Goal: Task Accomplishment & Management: Use online tool/utility

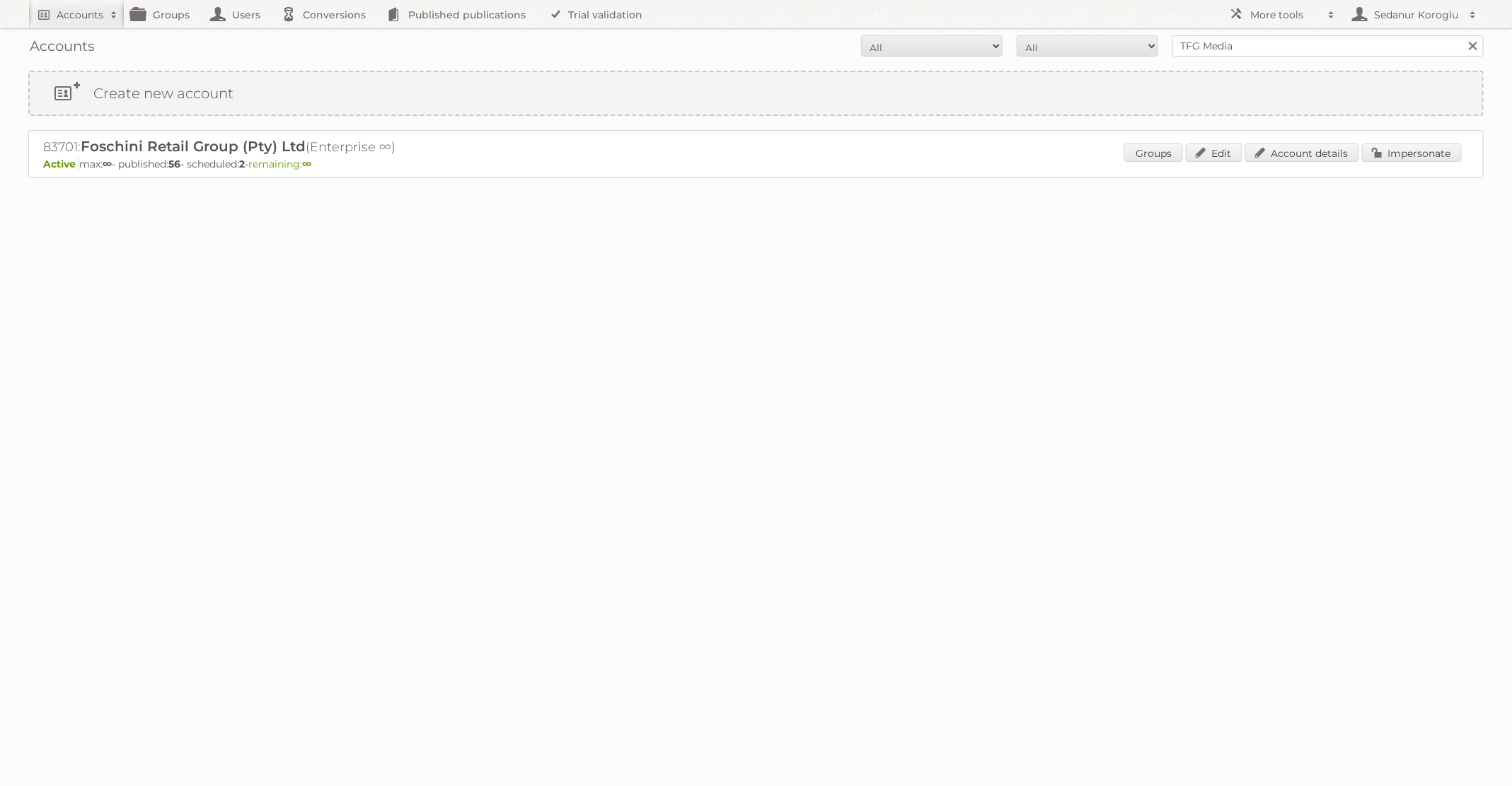
click at [1085, 45] on form "All Active Expired Pending All Paid Trials Self service TFG Media Search" at bounding box center [756, 46] width 1455 height 21
type input "dm drogerie"
click at [1462, 36] on input "Search" at bounding box center [1472, 46] width 21 height 21
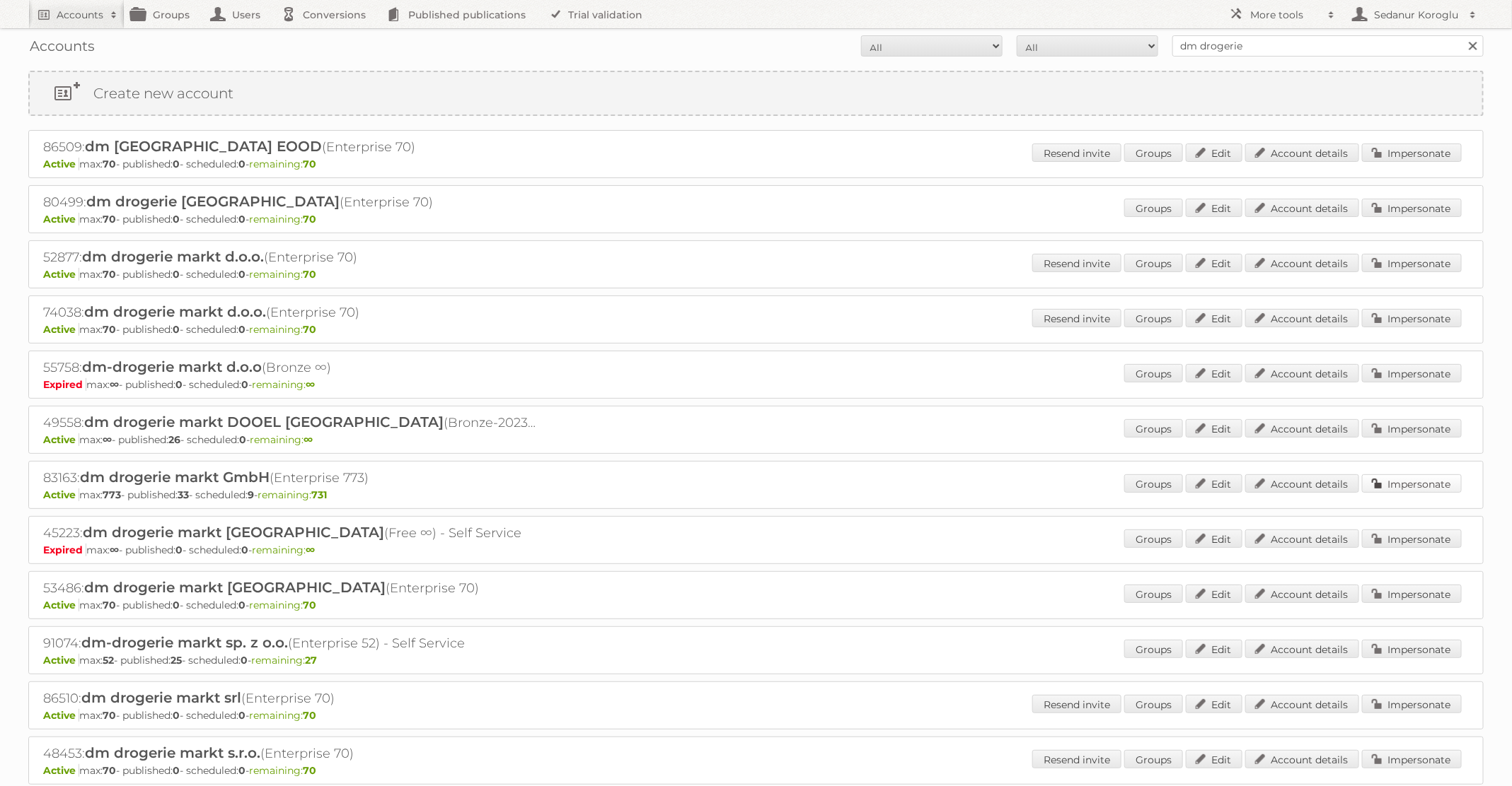
click at [1394, 477] on link "Impersonate" at bounding box center [1411, 483] width 100 height 19
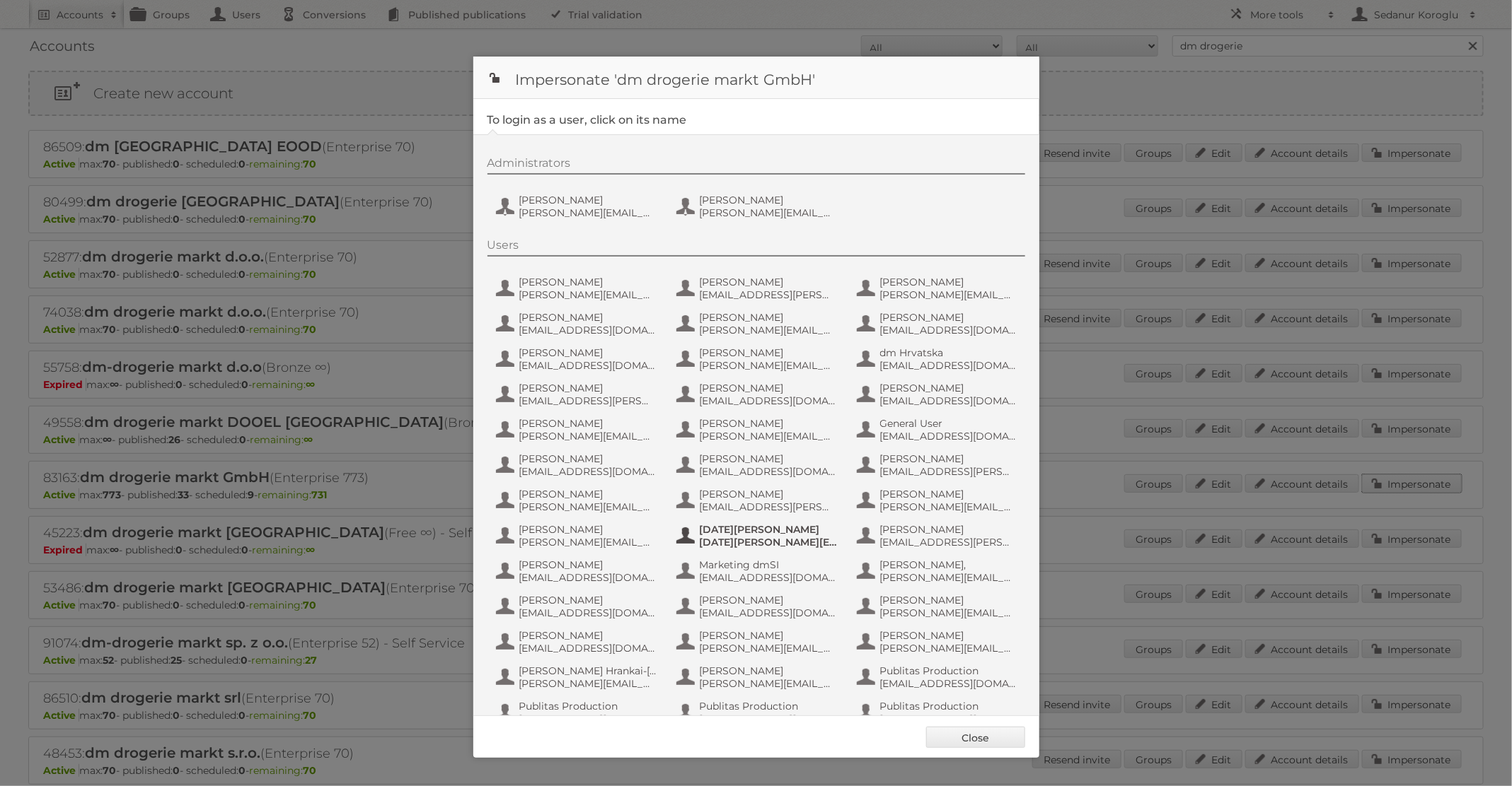
scroll to position [134, 0]
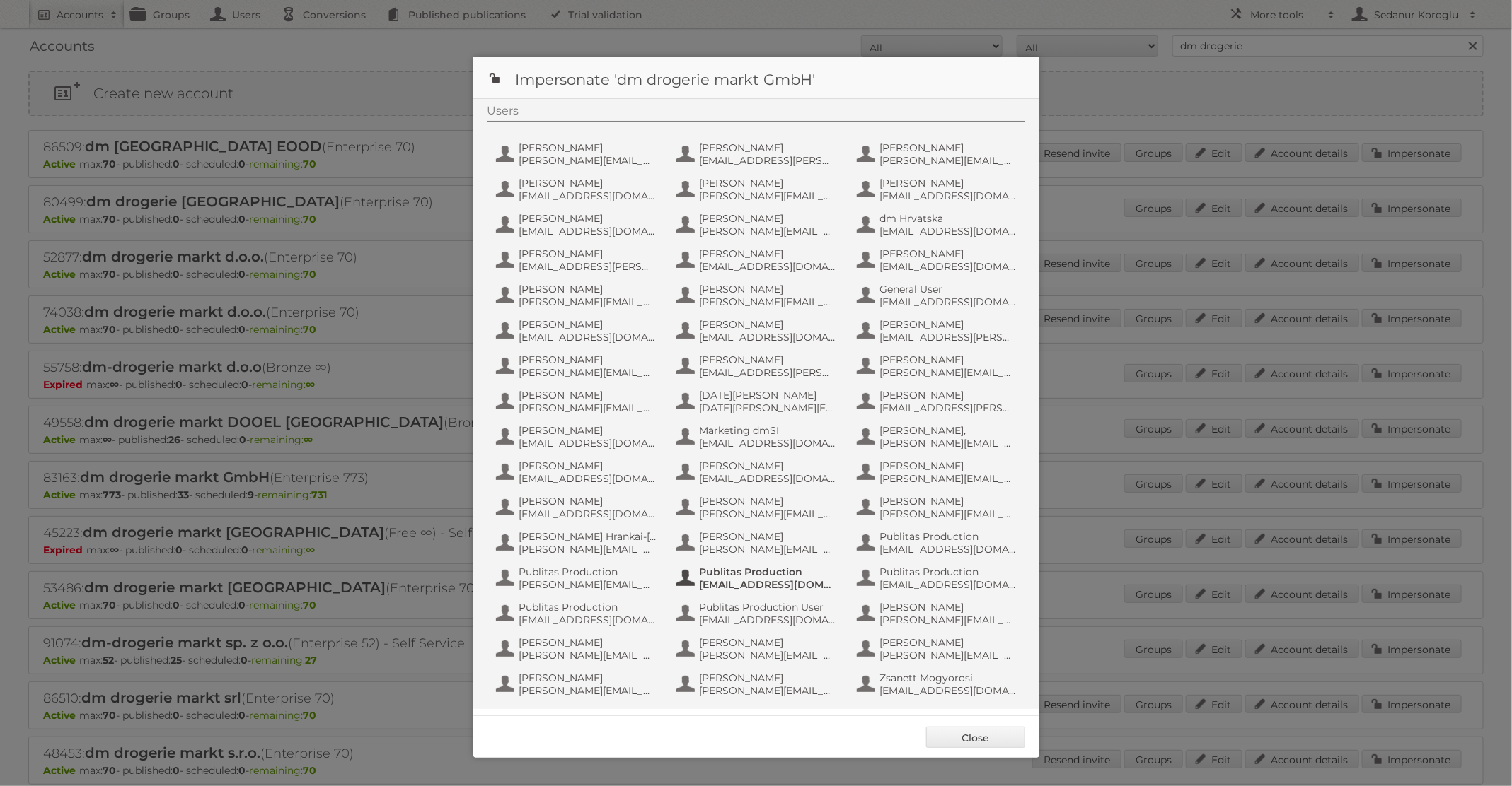
click at [784, 580] on span "[EMAIL_ADDRESS][DOMAIN_NAME]" at bounding box center [768, 585] width 137 height 13
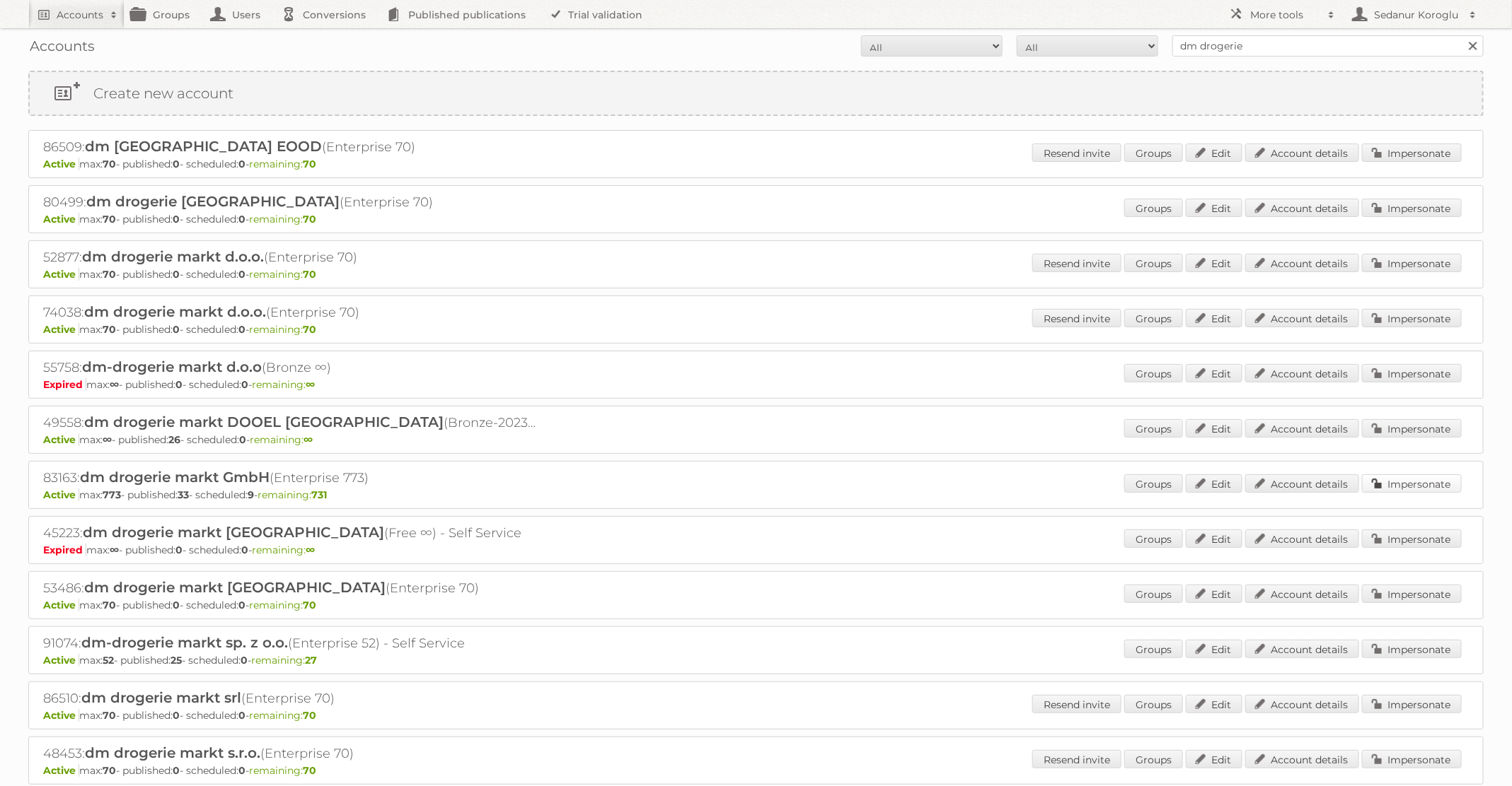
click at [1405, 484] on link "Impersonate" at bounding box center [1411, 483] width 100 height 19
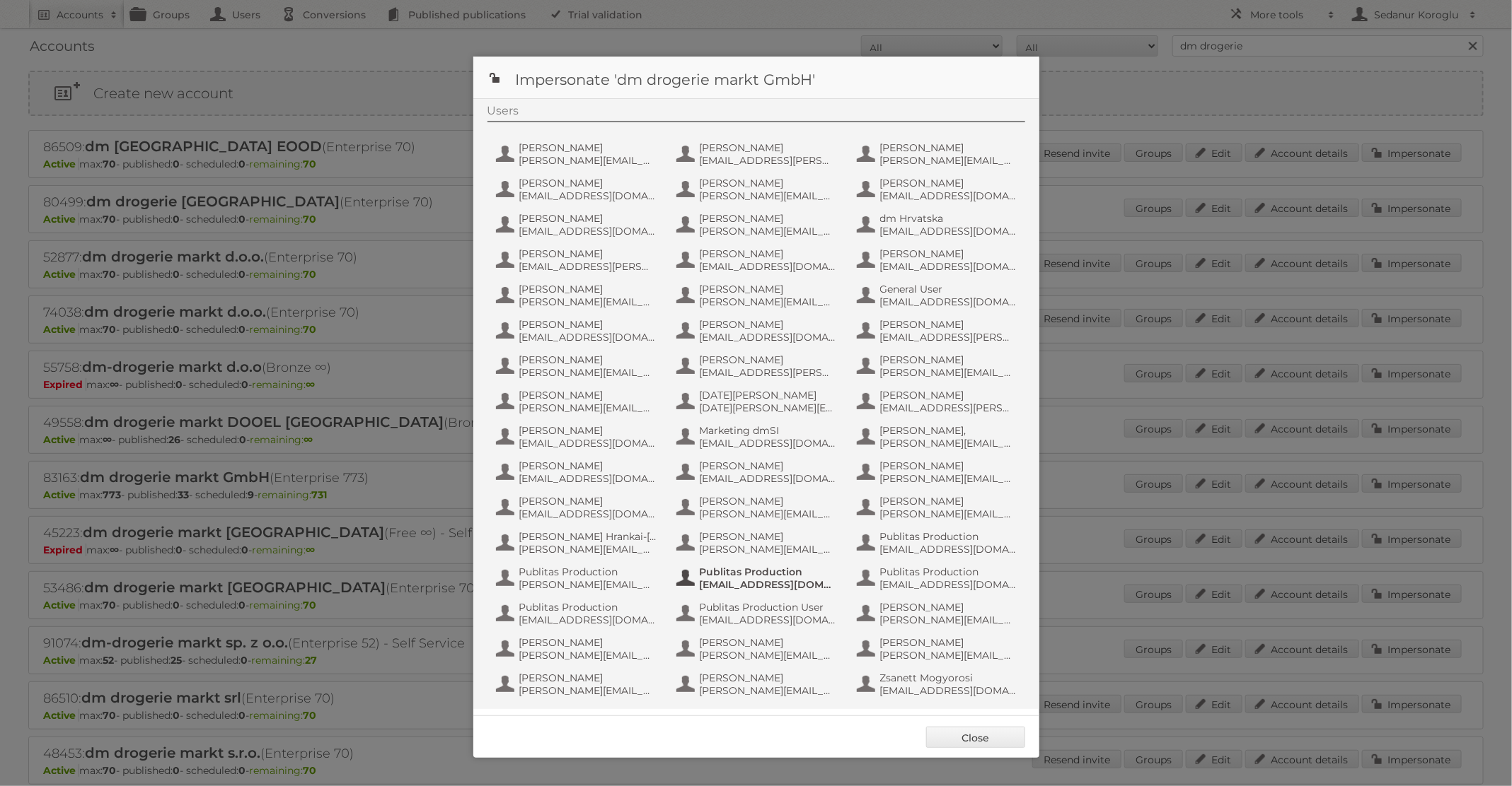
click at [743, 585] on span "[EMAIL_ADDRESS][DOMAIN_NAME]" at bounding box center [768, 585] width 137 height 13
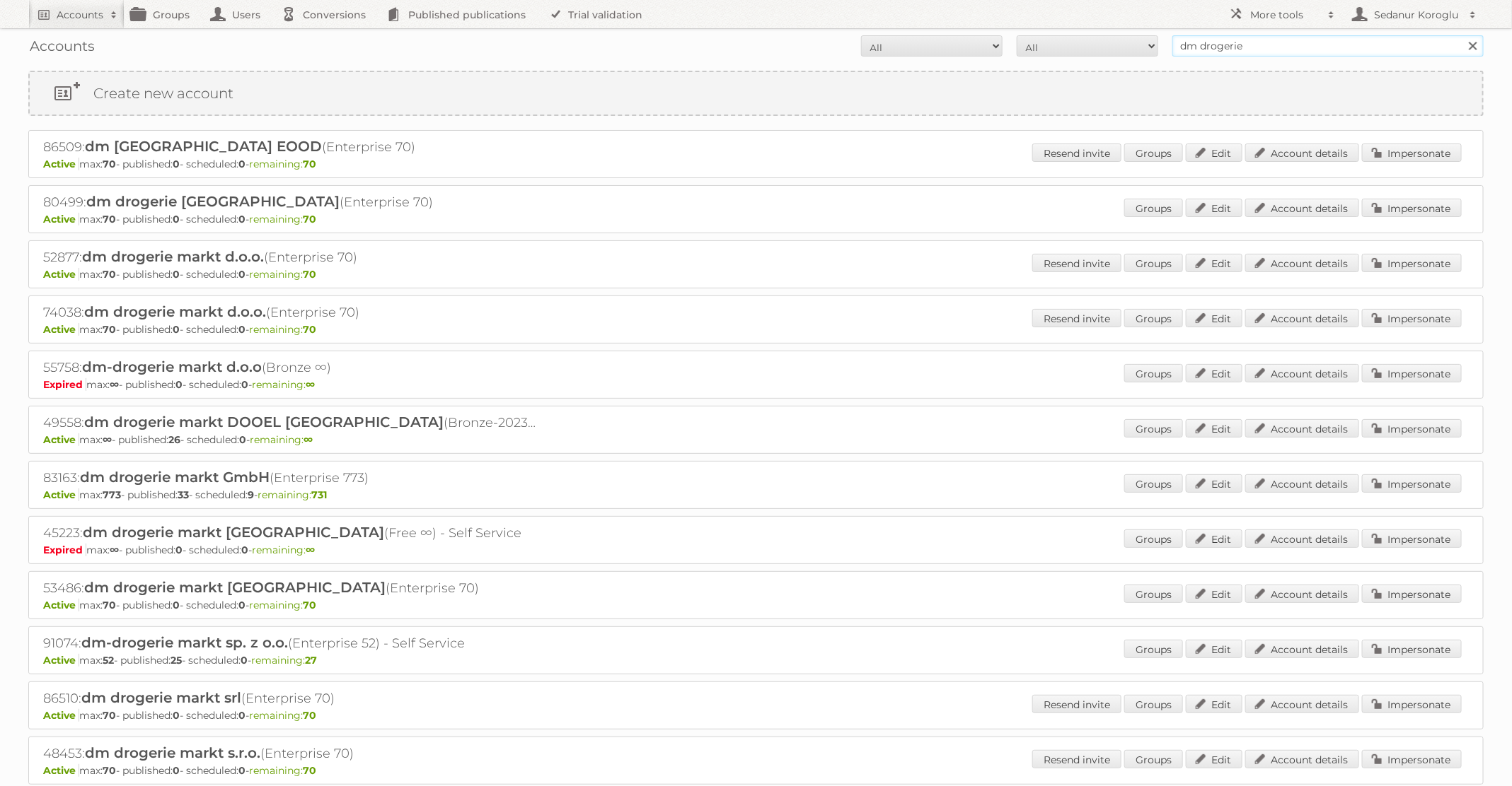
drag, startPoint x: 1247, startPoint y: 50, endPoint x: 1098, endPoint y: 49, distance: 149.0
click at [1098, 49] on form "All Active Expired Pending All Paid Trials Self service dm drogerie Search" at bounding box center [756, 46] width 1455 height 21
type input "ICI Paris XL"
click at [1462, 36] on input "Search" at bounding box center [1472, 46] width 21 height 21
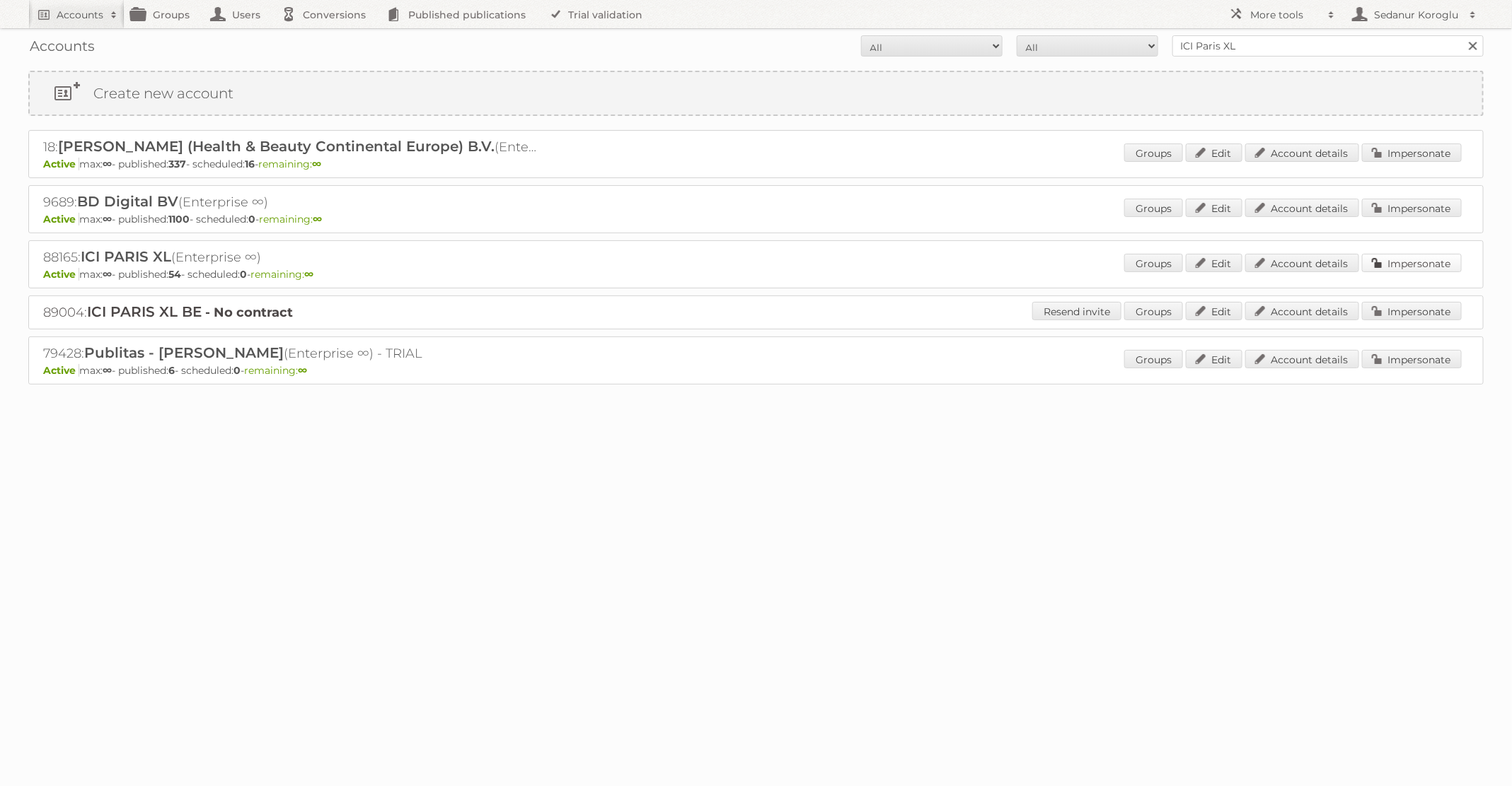
click at [1416, 254] on link "Impersonate" at bounding box center [1411, 263] width 100 height 19
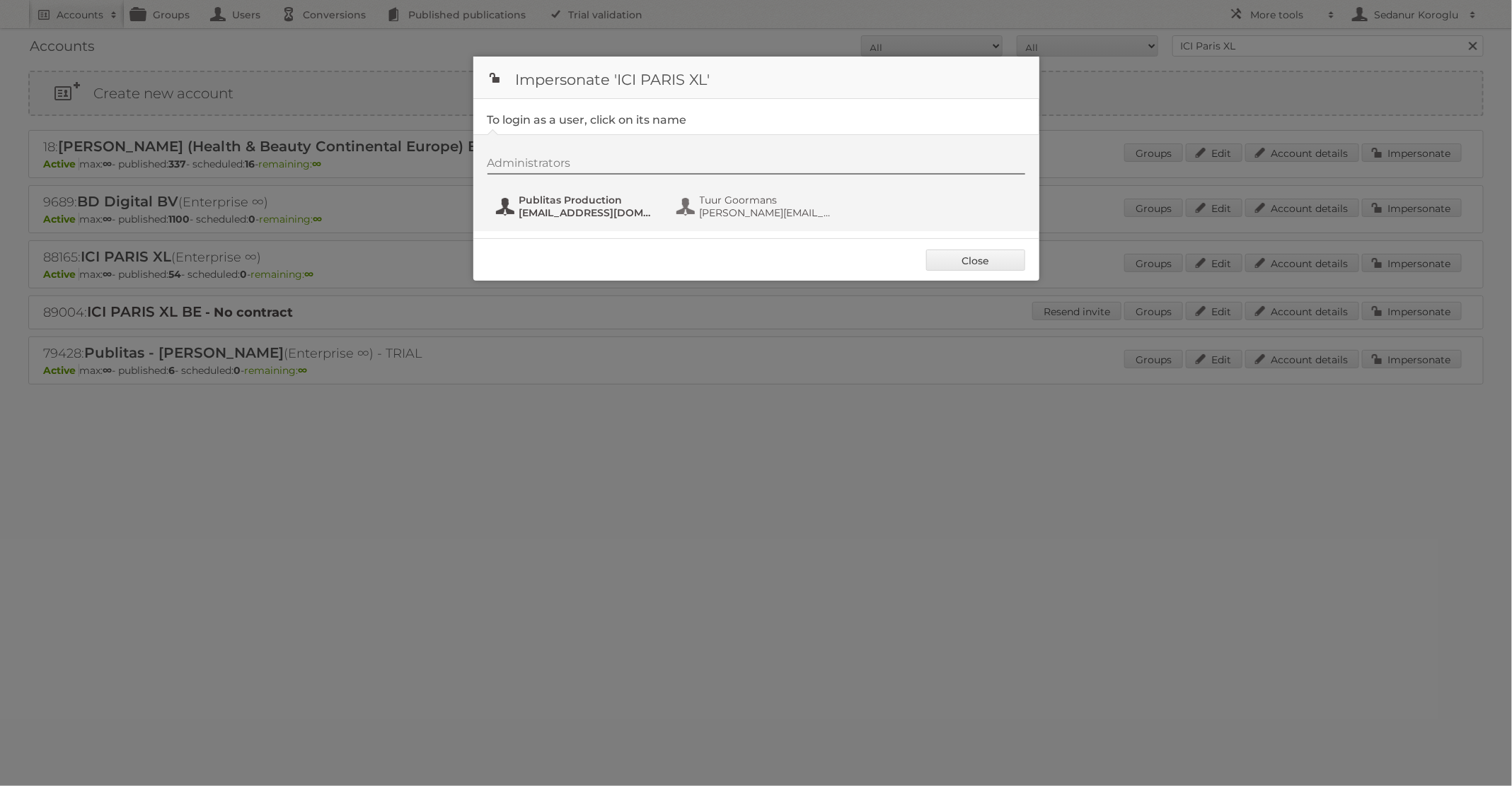
click at [610, 204] on span "Publitas Production" at bounding box center [587, 201] width 137 height 13
